Goal: Task Accomplishment & Management: Use online tool/utility

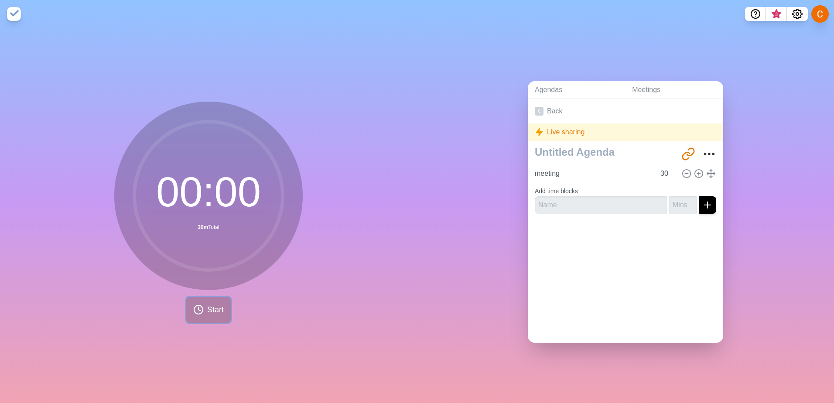
click at [205, 113] on span "Start" at bounding box center [215, 310] width 17 height 12
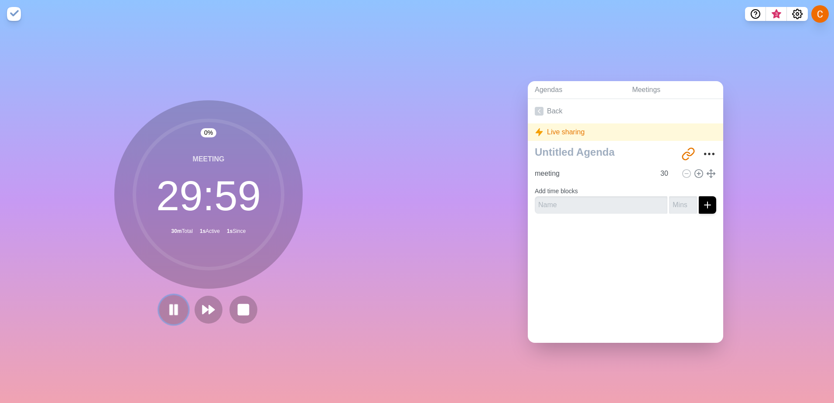
click at [170, 113] on icon at bounding box center [173, 309] width 15 height 15
click at [12, 20] on img at bounding box center [14, 14] width 14 height 14
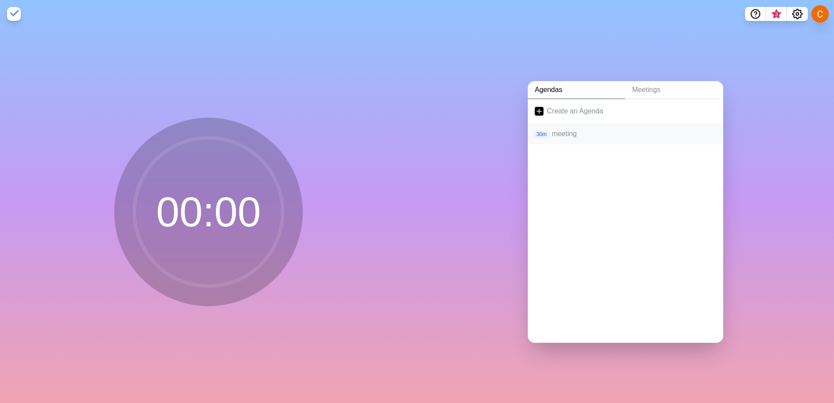
click at [205, 113] on p "meeting" at bounding box center [634, 134] width 164 height 10
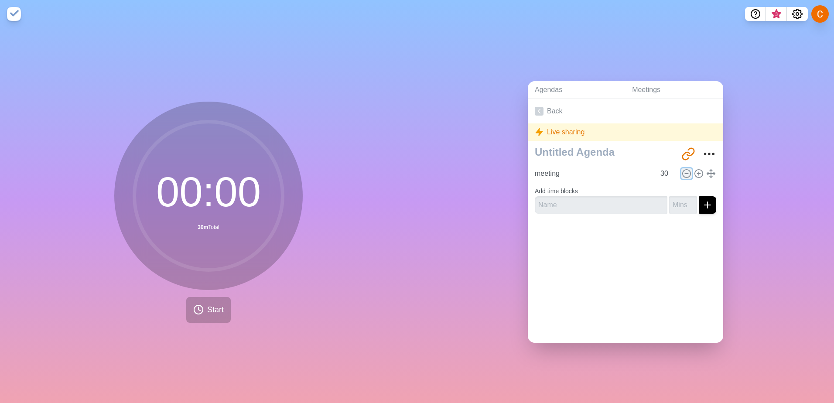
click at [205, 113] on icon at bounding box center [687, 174] width 10 height 10
click at [205, 113] on form "Add time blocks" at bounding box center [625, 197] width 181 height 31
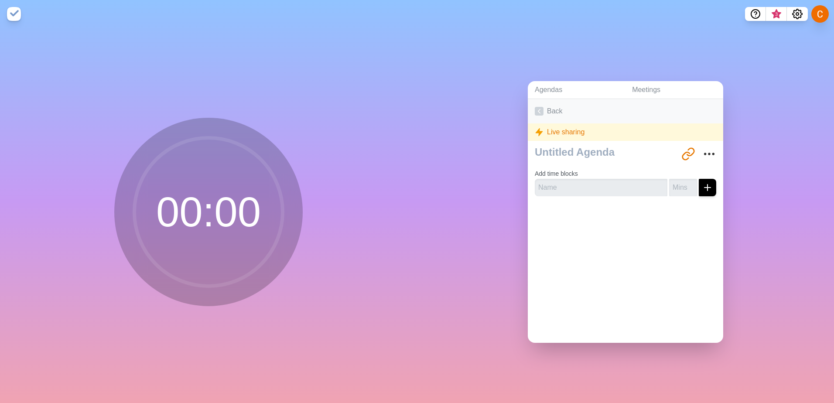
click at [205, 109] on icon at bounding box center [539, 111] width 9 height 9
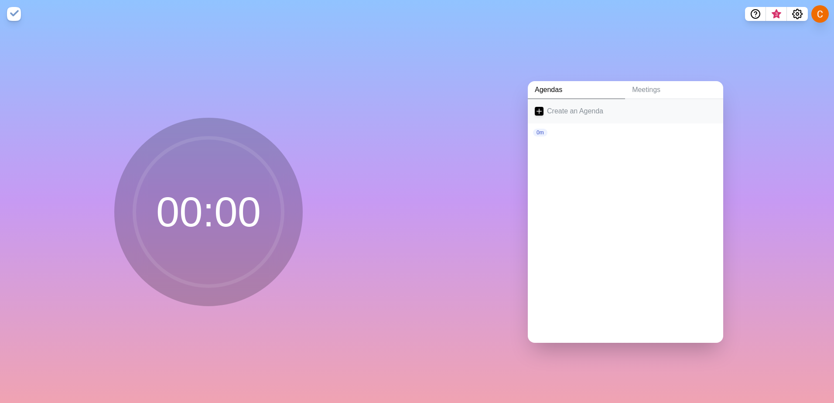
click at [205, 111] on link "Create an Agenda" at bounding box center [625, 111] width 195 height 24
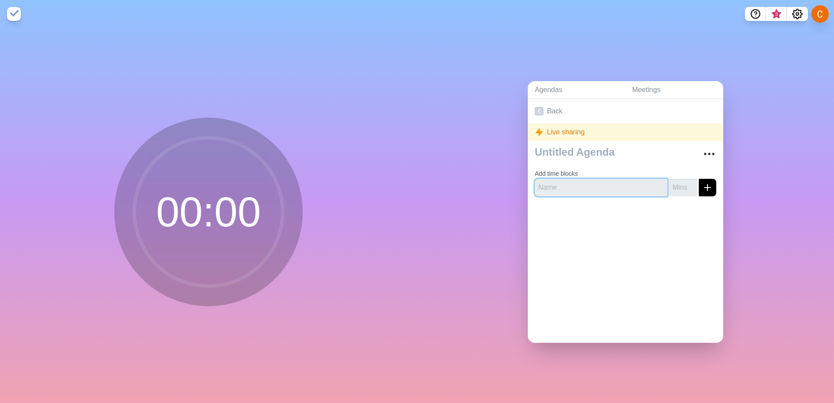
click at [205, 113] on input "text" at bounding box center [601, 187] width 133 height 17
click at [205, 113] on input "-1" at bounding box center [683, 187] width 28 height 17
click at [205, 113] on input "0" at bounding box center [683, 187] width 28 height 17
click at [205, 113] on input "1" at bounding box center [683, 187] width 28 height 17
drag, startPoint x: 667, startPoint y: 182, endPoint x: 655, endPoint y: 182, distance: 12.2
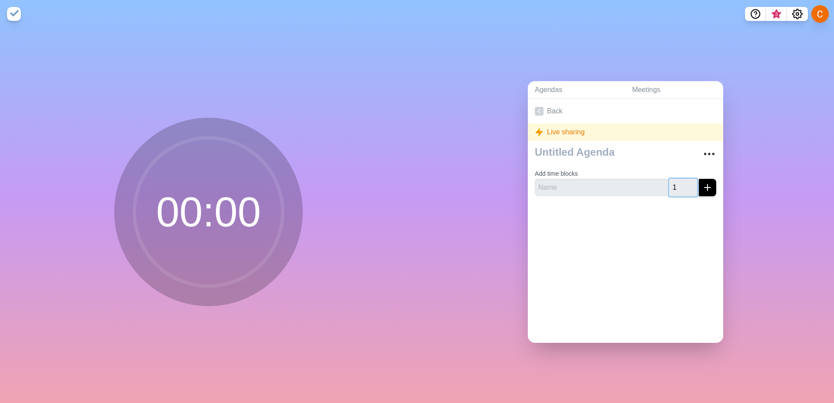
click at [205, 113] on div "1" at bounding box center [625, 187] width 181 height 17
type input "25"
click at [205, 113] on div "Back Live sharing Add time blocks 25" at bounding box center [625, 221] width 195 height 244
click at [205, 113] on div at bounding box center [625, 220] width 195 height 35
click at [205, 113] on div "Live sharing" at bounding box center [625, 131] width 195 height 17
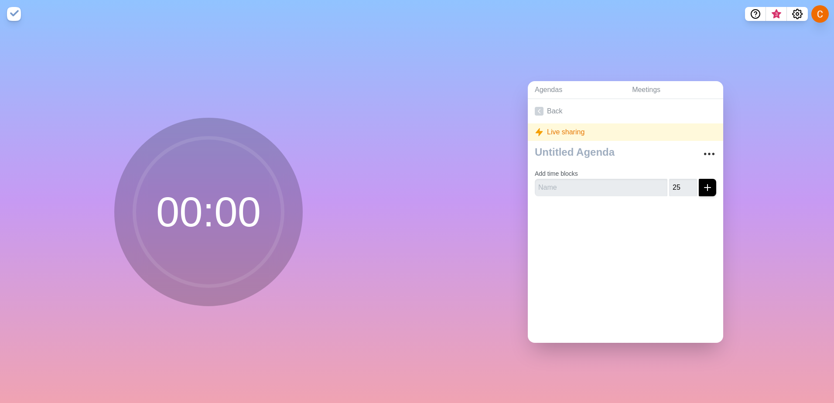
click at [205, 113] on div "Live sharing" at bounding box center [625, 131] width 195 height 17
click at [205, 14] on span "3" at bounding box center [776, 14] width 7 height 7
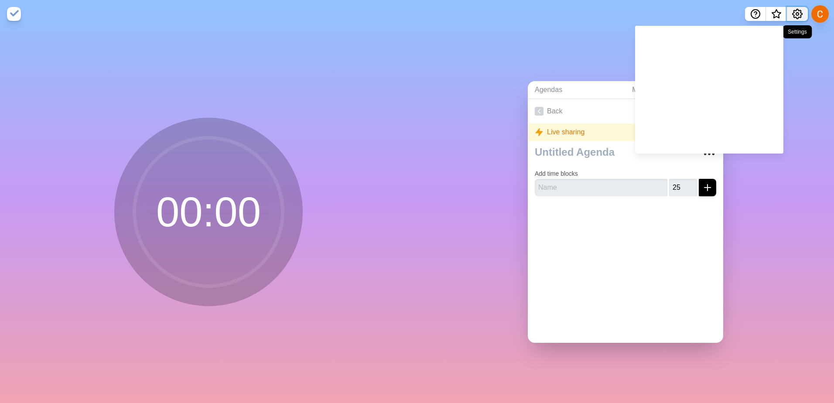
click at [205, 17] on icon "Settings" at bounding box center [797, 14] width 10 height 10
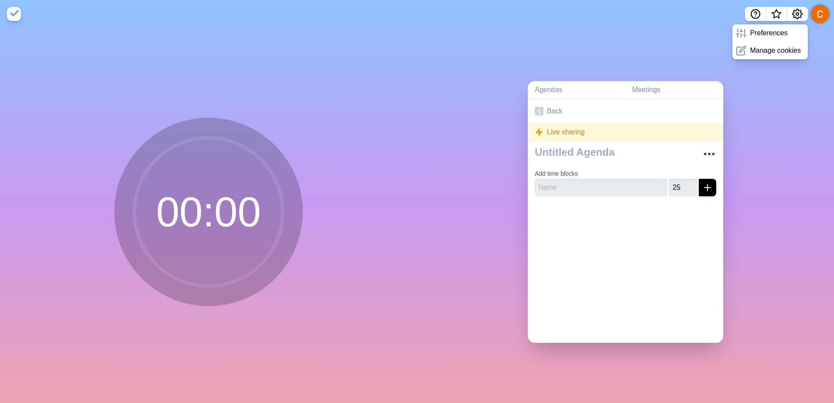
click at [205, 15] on button at bounding box center [820, 14] width 18 height 18
click at [205, 13] on span "What’s new" at bounding box center [776, 14] width 4 height 4
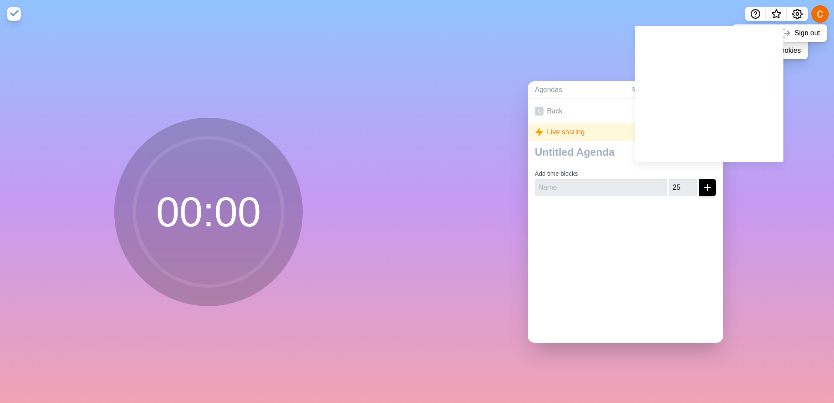
click at [205, 113] on div "Agendas Meetings Back Live sharing Add time blocks 25" at bounding box center [625, 215] width 417 height 375
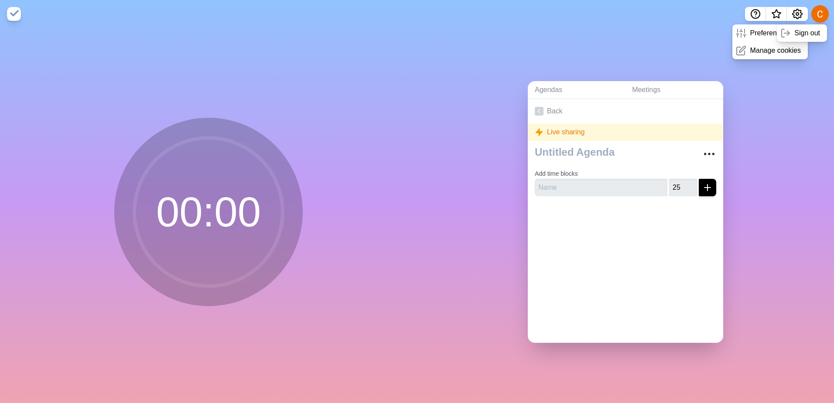
click at [205, 113] on div "Live sharing" at bounding box center [625, 131] width 195 height 17
drag, startPoint x: 609, startPoint y: 241, endPoint x: 331, endPoint y: 213, distance: 279.6
click at [205, 113] on div "Back Live sharing Add time blocks 25" at bounding box center [625, 221] width 195 height 244
click at [205, 113] on circle at bounding box center [208, 212] width 148 height 148
click at [199, 113] on circle at bounding box center [208, 212] width 148 height 148
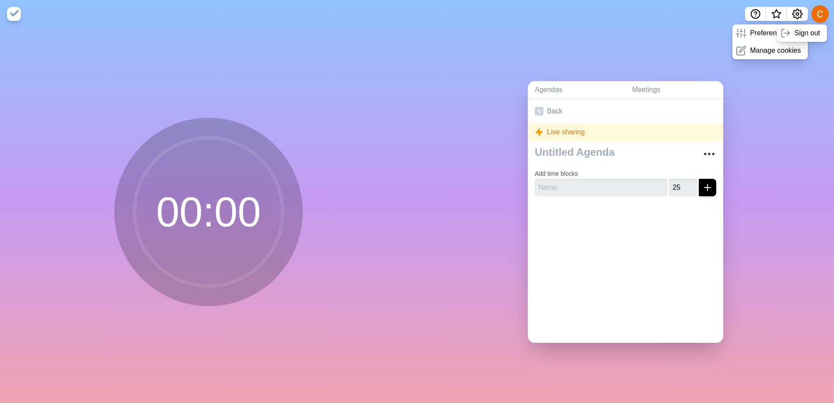
click at [12, 14] on img at bounding box center [14, 14] width 14 height 14
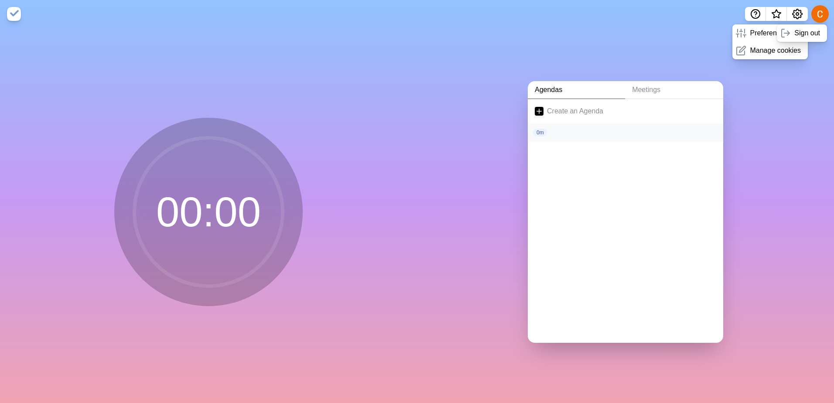
click at [205, 113] on div "0m" at bounding box center [625, 133] width 181 height 8
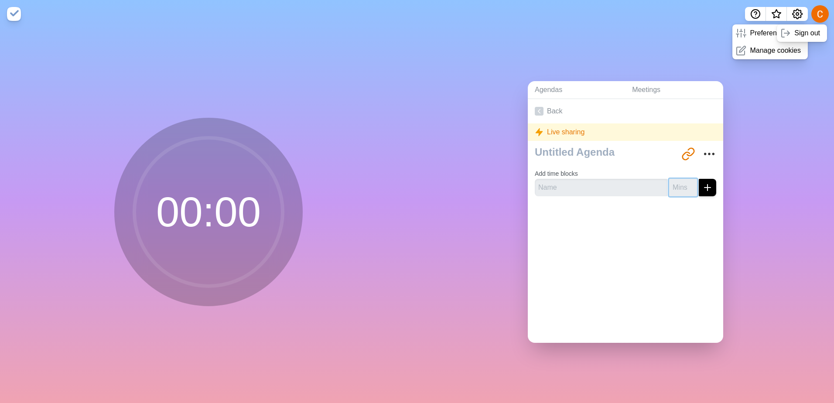
click at [205, 113] on input "number" at bounding box center [683, 187] width 28 height 17
type input "20"
click at [205, 113] on div "Back Live sharing [URL][DOMAIN_NAME] Add time blocks 20" at bounding box center [625, 221] width 195 height 244
click at [205, 113] on icon "submit" at bounding box center [707, 187] width 10 height 10
click at [205, 113] on input "text" at bounding box center [601, 187] width 133 height 17
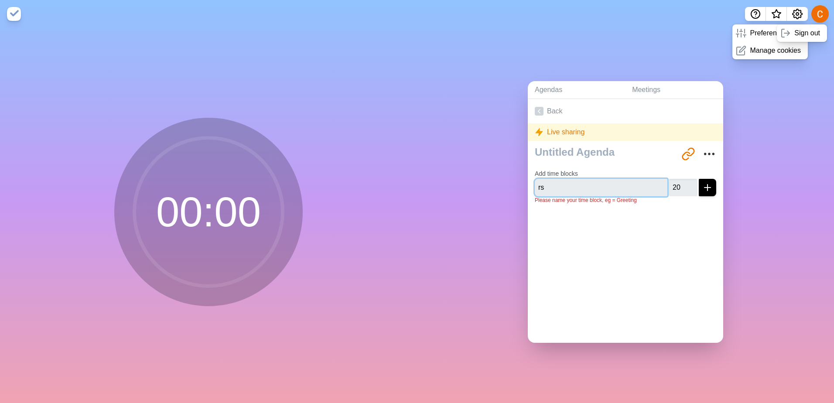
type input "r"
type input "RSM"
click at [205, 113] on div "Back Live sharing [URL][DOMAIN_NAME] Add time blocks RSM 20 Please name your ti…" at bounding box center [625, 221] width 195 height 244
click at [205, 113] on div "Agendas Meetings Back Live sharing [URL][DOMAIN_NAME] Add time blocks RSM 20 Pl…" at bounding box center [625, 215] width 417 height 375
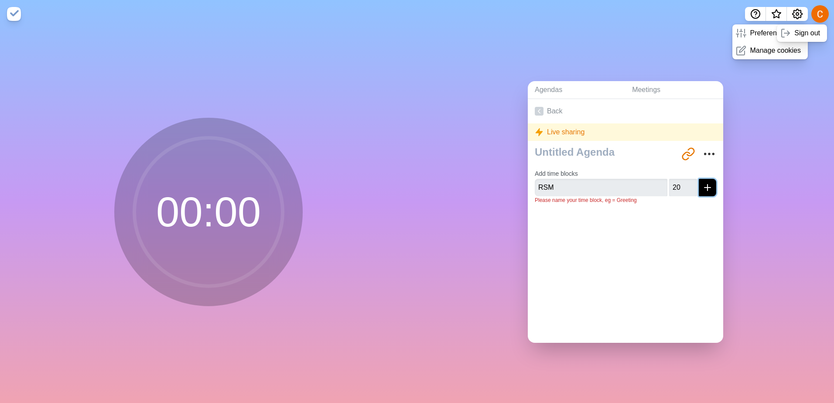
click at [205, 113] on icon "submit" at bounding box center [707, 187] width 10 height 10
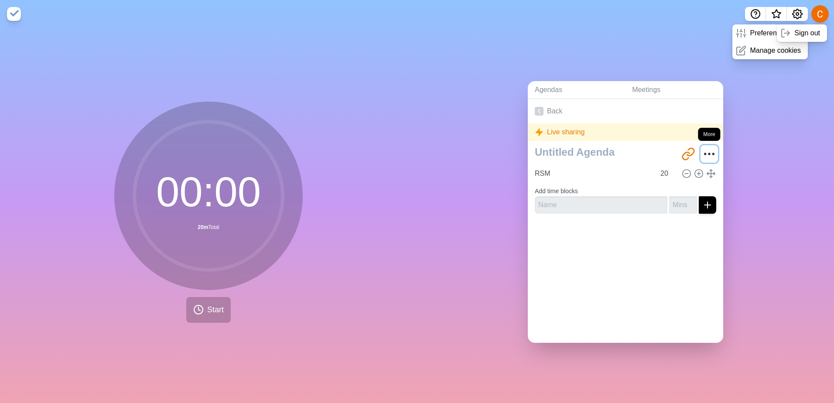
click at [205, 113] on icon "More" at bounding box center [709, 154] width 14 height 14
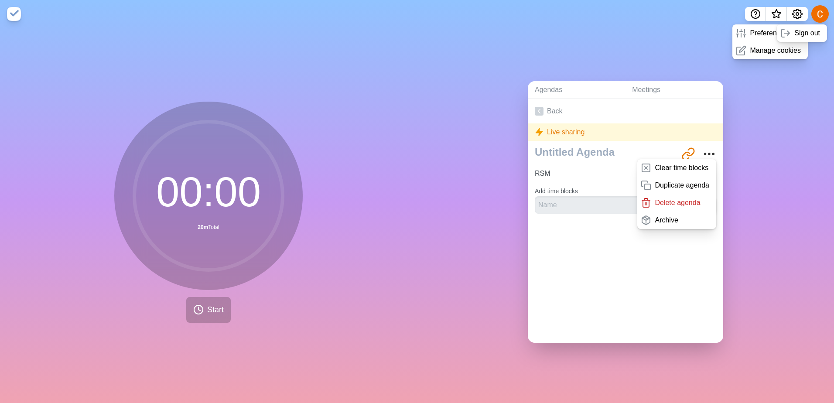
click at [205, 113] on div "Agendas Meetings Back Live sharing [URL][DOMAIN_NAME] Clear time blocks Duplica…" at bounding box center [625, 215] width 417 height 375
click at [205, 113] on div "Back Live sharing [URL][DOMAIN_NAME] Clear time blocks Duplicate agenda Delete …" at bounding box center [625, 221] width 195 height 244
click at [205, 113] on div "Agendas Meetings Back Live sharing [URL][DOMAIN_NAME] Clear time blocks Duplica…" at bounding box center [625, 215] width 417 height 375
click at [205, 113] on div at bounding box center [625, 238] width 195 height 35
click at [205, 113] on input "RSM" at bounding box center [593, 173] width 124 height 17
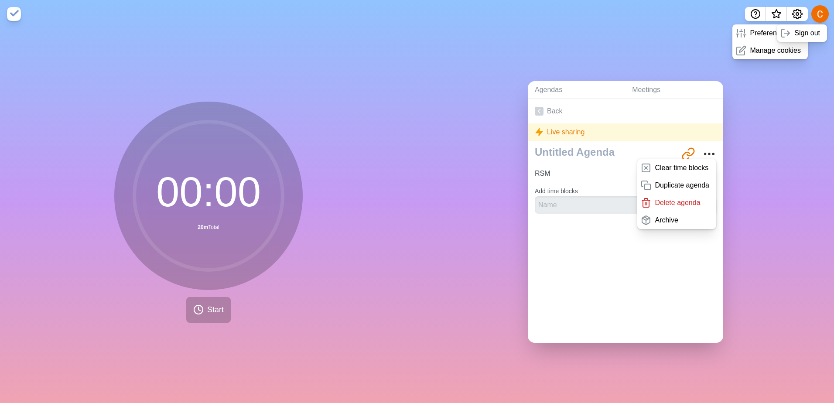
drag, startPoint x: 674, startPoint y: 268, endPoint x: 669, endPoint y: 232, distance: 36.0
click at [205, 113] on div "Back Live sharing [URL][DOMAIN_NAME] Clear time blocks Duplicate agenda Delete …" at bounding box center [625, 221] width 195 height 244
click at [205, 102] on link "Back" at bounding box center [625, 111] width 195 height 24
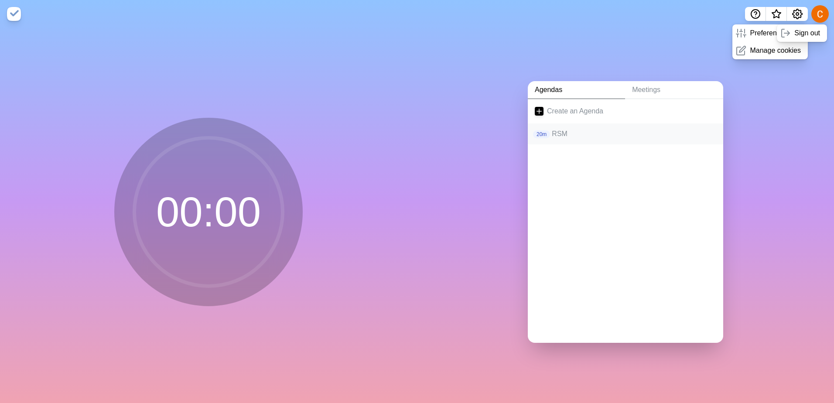
click at [205, 113] on p "RSM" at bounding box center [634, 134] width 164 height 10
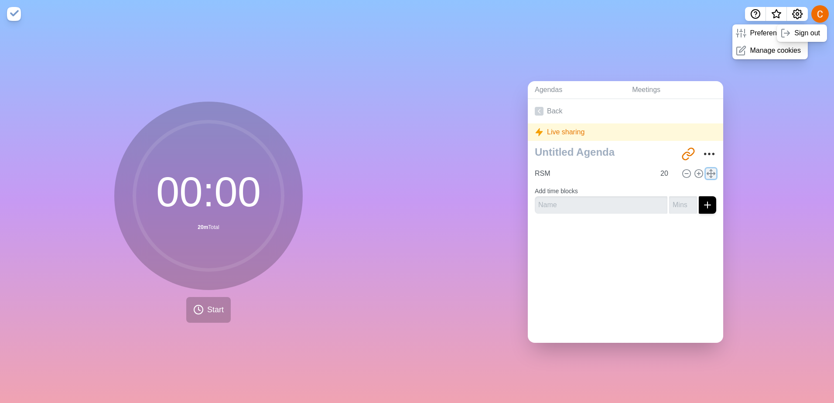
click at [205, 113] on line at bounding box center [711, 174] width 0 height 8
click at [205, 113] on input "RSM" at bounding box center [593, 173] width 124 height 17
click at [205, 113] on form "Add time blocks" at bounding box center [625, 197] width 181 height 31
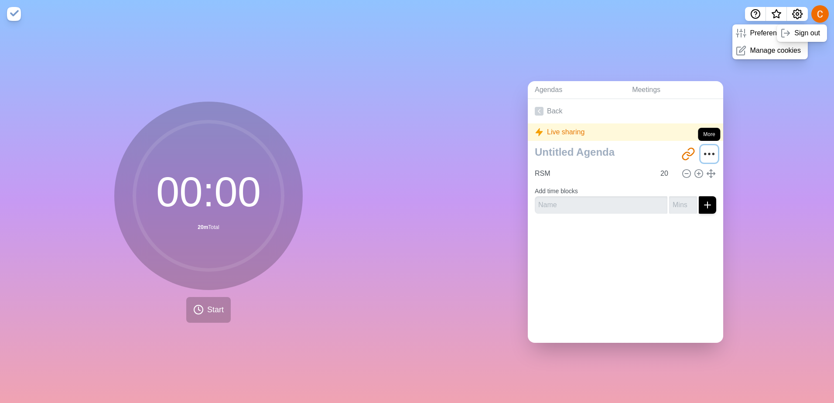
click at [205, 113] on icon "More" at bounding box center [709, 154] width 14 height 14
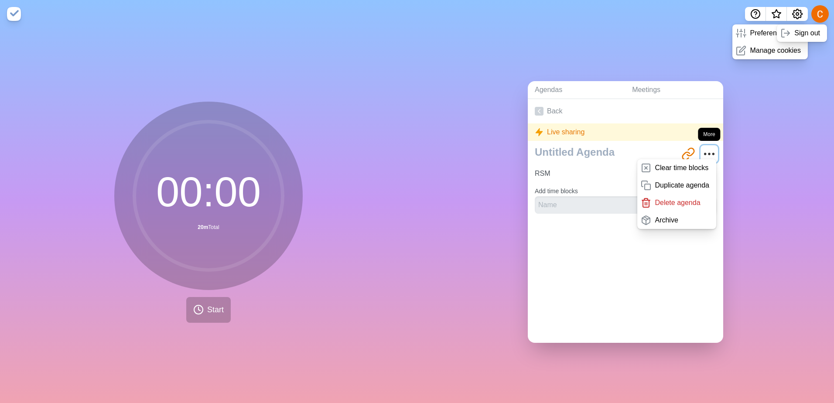
click at [205, 113] on circle "More" at bounding box center [713, 153] width 1 height 1
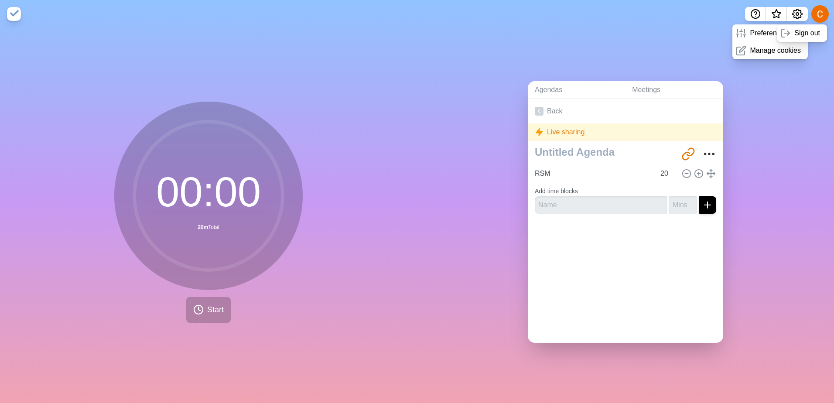
drag, startPoint x: 627, startPoint y: 264, endPoint x: 629, endPoint y: 258, distance: 6.5
click at [205, 113] on div "Back Live sharing [URL][DOMAIN_NAME] RSM 20 Add time blocks" at bounding box center [625, 221] width 195 height 244
click at [205, 113] on div "Live sharing" at bounding box center [625, 131] width 195 height 17
click at [205, 113] on input "RSM" at bounding box center [593, 173] width 124 height 17
click at [205, 113] on line at bounding box center [698, 174] width 3 height 0
